Goal: Transaction & Acquisition: Subscribe to service/newsletter

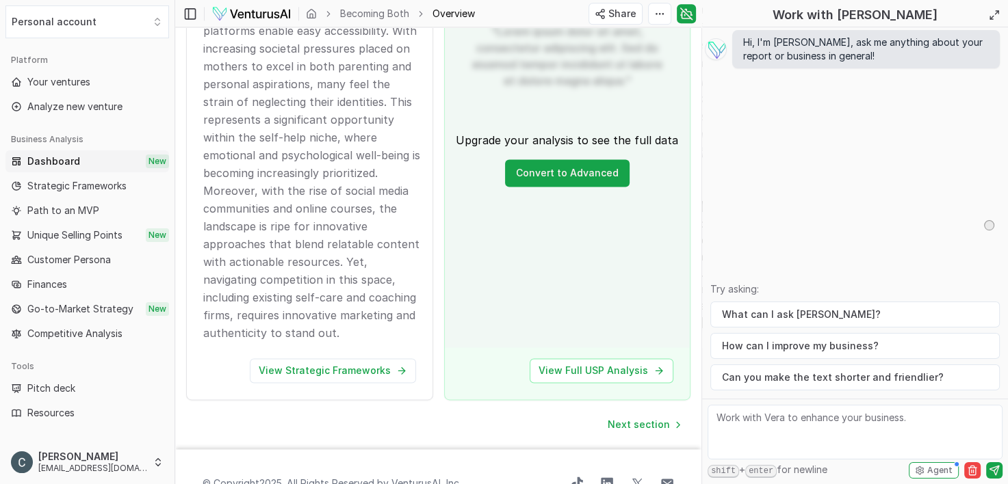
scroll to position [1805, 0]
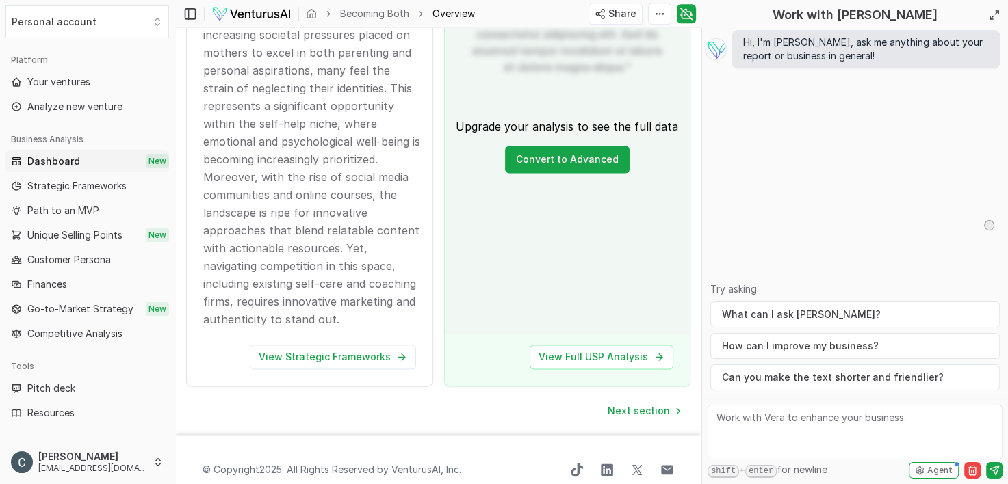
click at [408, 218] on p "The industry focused on motherhood, personal development, and wellness is burge…" at bounding box center [312, 142] width 218 height 374
click at [341, 345] on link "View Strategic Frameworks" at bounding box center [333, 357] width 166 height 25
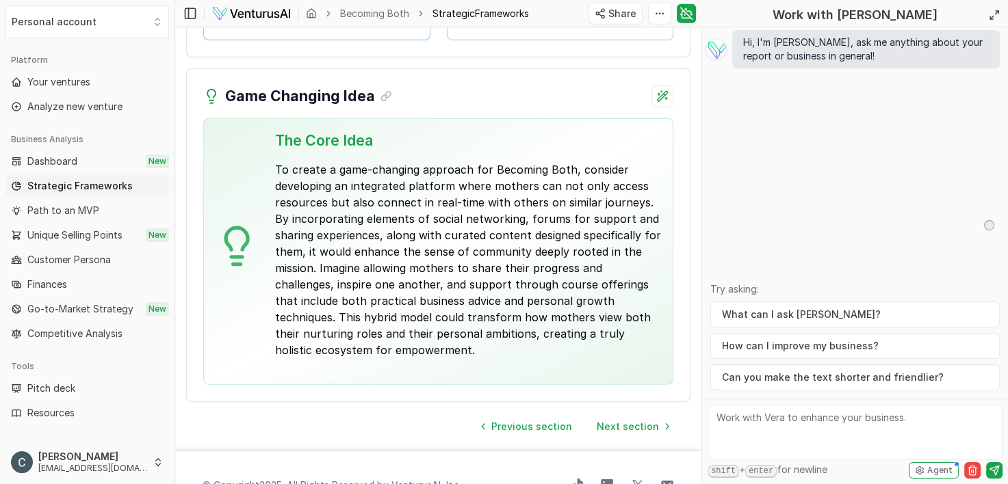
scroll to position [3817, 0]
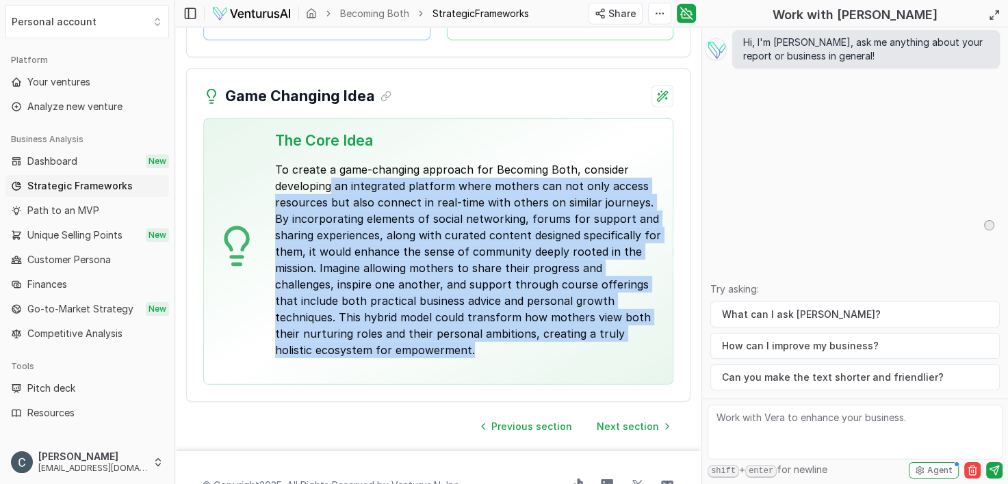
drag, startPoint x: 331, startPoint y: 179, endPoint x: 423, endPoint y: 350, distance: 195.0
click at [423, 350] on p "To create a game-changing approach for Becoming Both, consider developing an in…" at bounding box center [468, 259] width 387 height 197
copy p "an integrated platform where mothers can not only access resources but also con…"
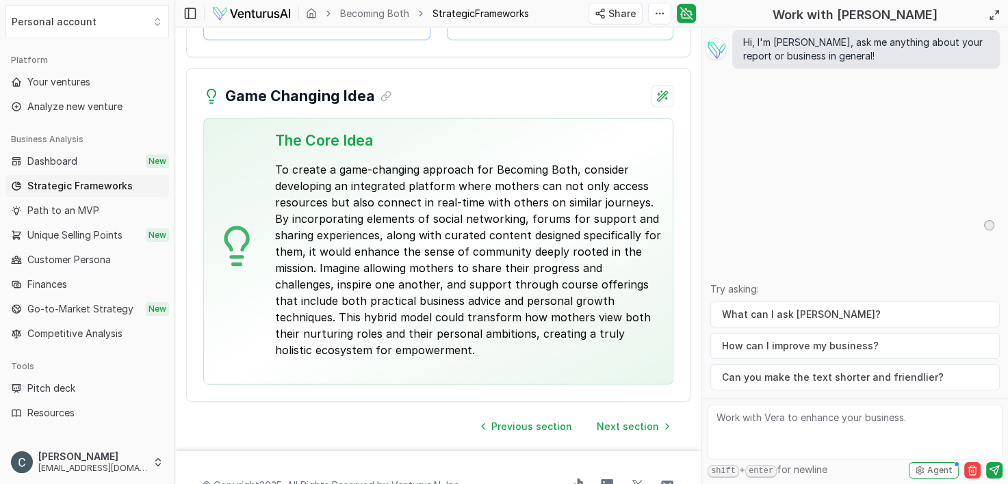
click at [602, 103] on div "Game Changing Idea The Core Idea To create a game-changing approach for Becomin…" at bounding box center [438, 235] width 504 height 334
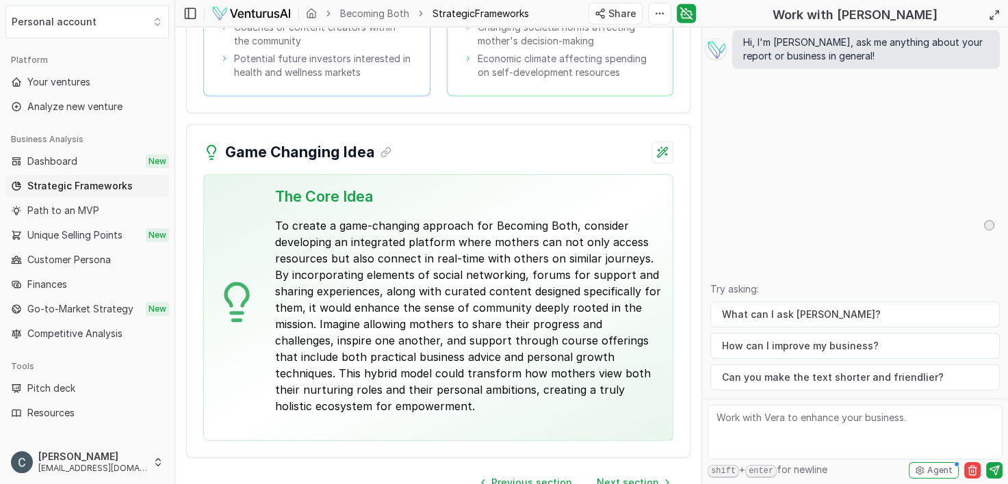
scroll to position [3763, 0]
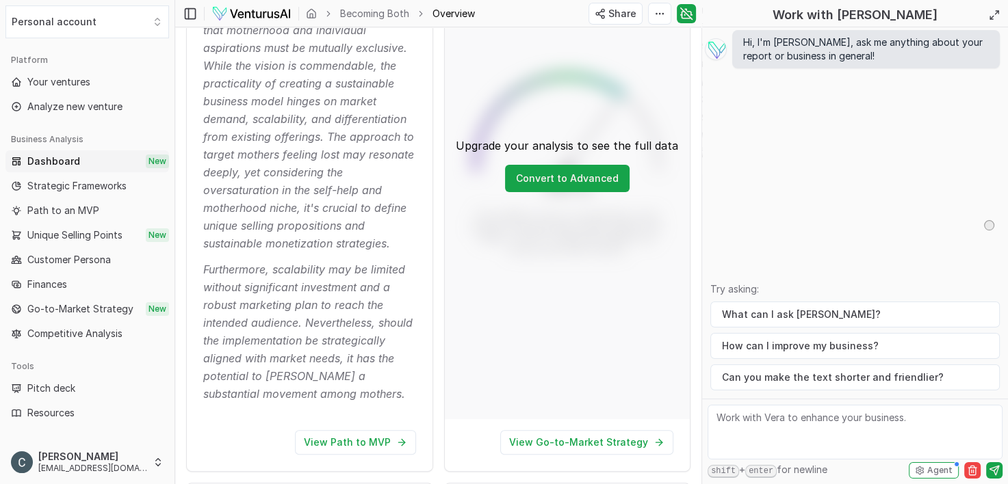
scroll to position [424, 0]
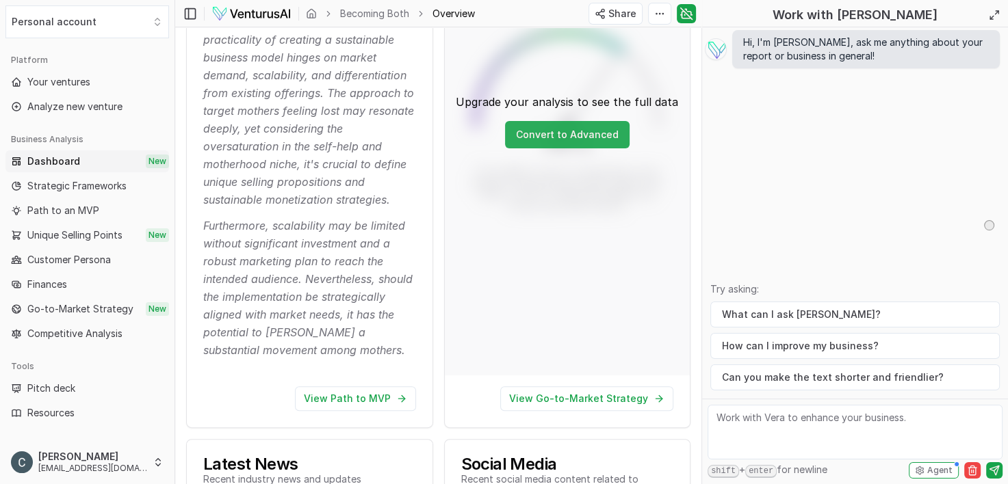
click at [569, 137] on link "Convert to Advanced" at bounding box center [567, 134] width 125 height 27
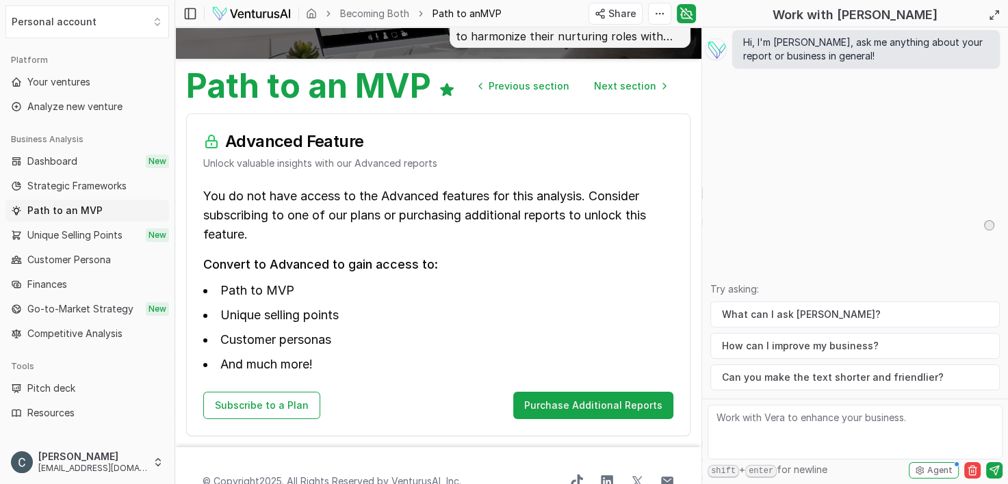
scroll to position [96, 0]
click at [288, 410] on link "Subscribe to a Plan" at bounding box center [261, 405] width 117 height 27
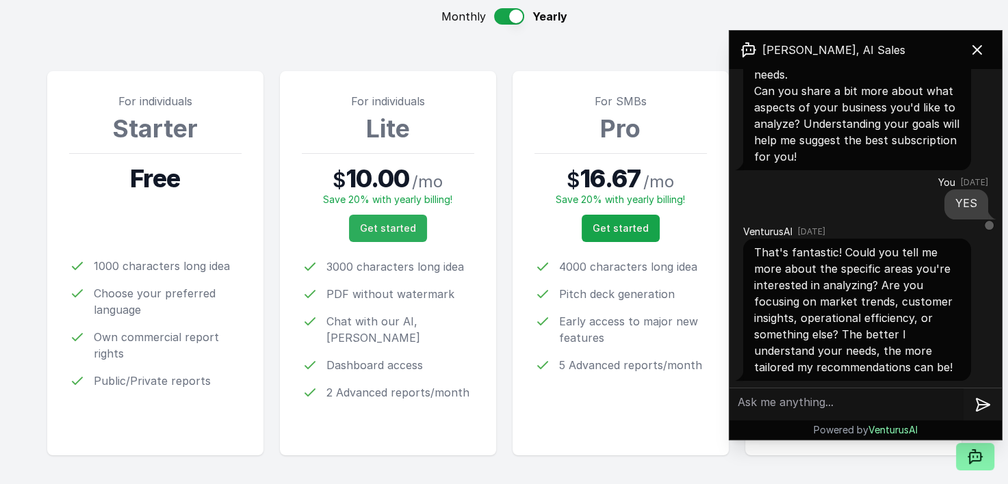
scroll to position [288, 0]
click at [390, 222] on span "Get started" at bounding box center [388, 229] width 56 height 14
